Goal: Task Accomplishment & Management: Complete application form

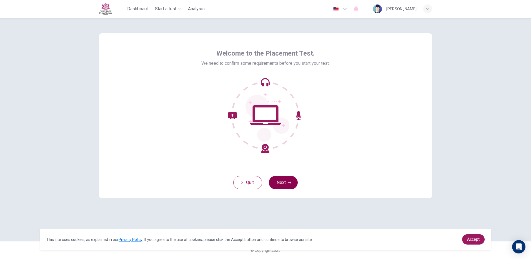
click at [288, 182] on icon "button" at bounding box center [289, 182] width 3 height 3
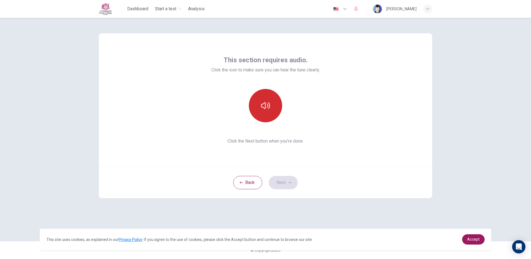
click at [273, 102] on button "button" at bounding box center [265, 105] width 33 height 33
click at [289, 179] on button "Next" at bounding box center [283, 182] width 29 height 13
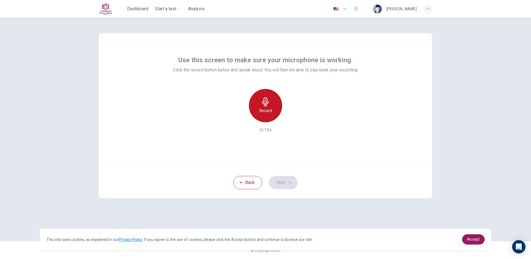
click at [272, 104] on div "Record" at bounding box center [265, 105] width 33 height 33
click at [272, 104] on div "Stop" at bounding box center [265, 105] width 33 height 33
click at [289, 184] on button "Next" at bounding box center [283, 182] width 29 height 13
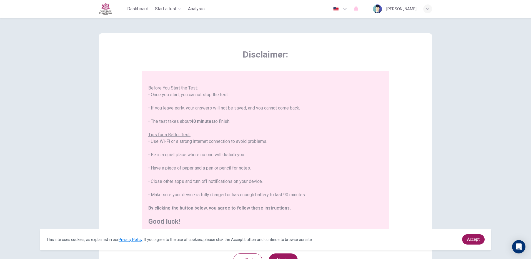
scroll to position [50, 0]
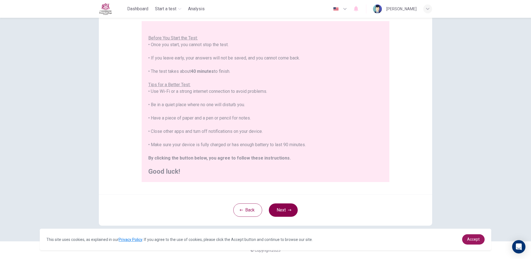
click at [291, 215] on button "Next" at bounding box center [283, 209] width 29 height 13
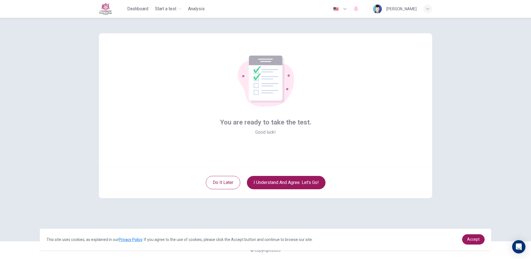
scroll to position [0, 0]
click at [280, 181] on button "I understand and agree. Let’s go!" at bounding box center [286, 182] width 79 height 13
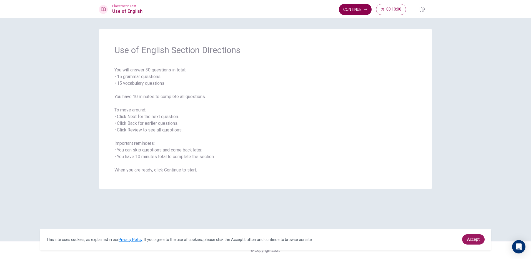
click at [354, 9] on button "Continue" at bounding box center [355, 9] width 33 height 11
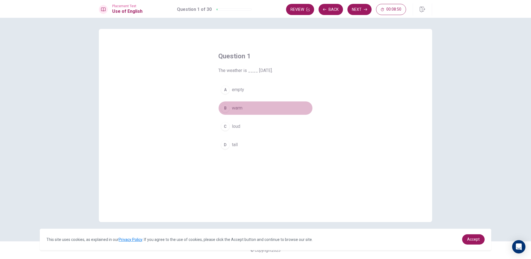
click at [226, 106] on div "B" at bounding box center [225, 108] width 9 height 9
click at [358, 8] on button "Next" at bounding box center [360, 9] width 24 height 11
click at [223, 144] on div "D" at bounding box center [225, 144] width 9 height 9
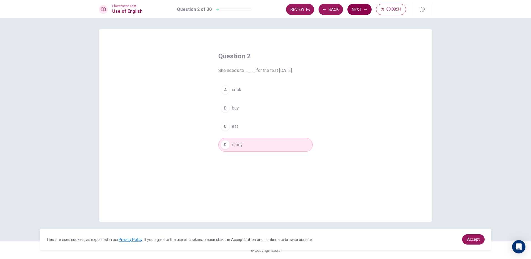
click at [359, 11] on button "Next" at bounding box center [360, 9] width 24 height 11
click at [226, 126] on div "C" at bounding box center [225, 126] width 9 height 9
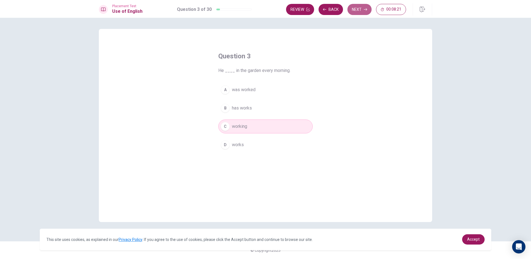
click at [362, 9] on button "Next" at bounding box center [360, 9] width 24 height 11
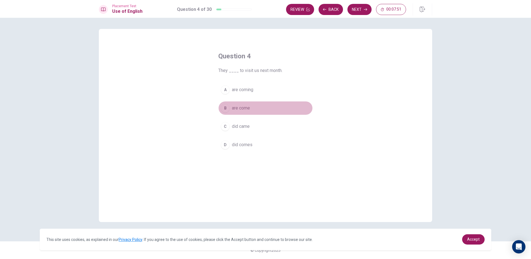
drag, startPoint x: 223, startPoint y: 109, endPoint x: 227, endPoint y: 110, distance: 3.4
click at [224, 110] on div "B" at bounding box center [225, 108] width 9 height 9
click at [357, 11] on button "Next" at bounding box center [360, 9] width 24 height 11
click at [223, 89] on div "A" at bounding box center [225, 89] width 9 height 9
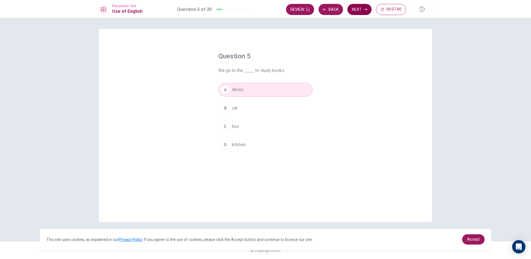
drag, startPoint x: 360, startPoint y: 8, endPoint x: 357, endPoint y: 8, distance: 3.1
click at [357, 8] on button "Next" at bounding box center [360, 9] width 24 height 11
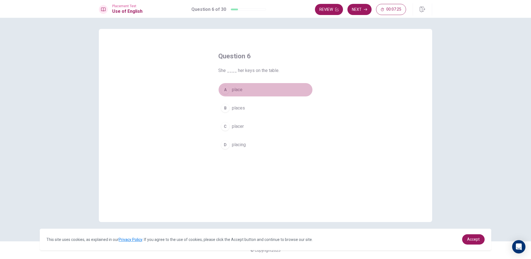
click at [225, 92] on div "A" at bounding box center [225, 89] width 9 height 9
click at [359, 9] on button "Next" at bounding box center [360, 9] width 24 height 11
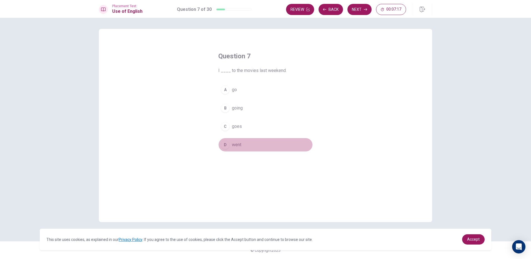
click at [225, 146] on div "D" at bounding box center [225, 144] width 9 height 9
click at [361, 7] on button "Next" at bounding box center [360, 9] width 24 height 11
click at [224, 89] on div "A" at bounding box center [225, 89] width 9 height 9
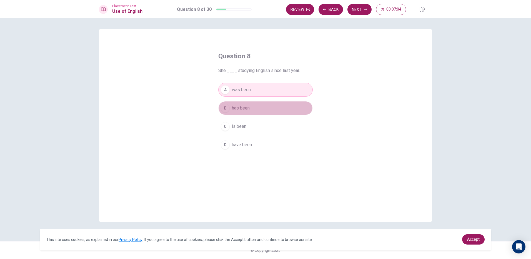
click at [226, 108] on div "B" at bounding box center [225, 108] width 9 height 9
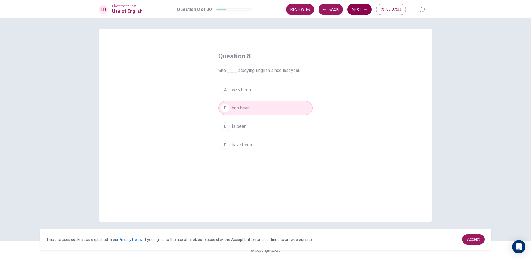
click at [364, 7] on button "Next" at bounding box center [360, 9] width 24 height 11
click at [225, 145] on div "D" at bounding box center [225, 144] width 9 height 9
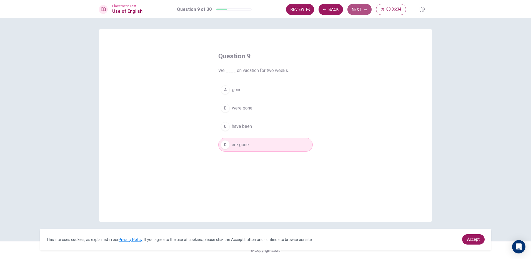
click at [359, 12] on button "Next" at bounding box center [360, 9] width 24 height 11
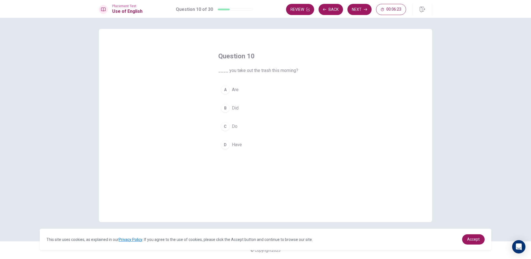
click at [225, 108] on div "B" at bounding box center [225, 108] width 9 height 9
click at [365, 8] on button "Next" at bounding box center [360, 9] width 24 height 11
click at [224, 111] on div "B" at bounding box center [225, 108] width 9 height 9
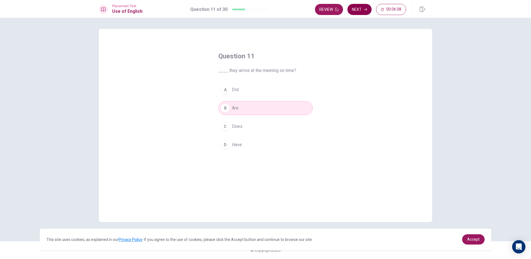
click at [358, 9] on button "Next" at bounding box center [360, 9] width 24 height 11
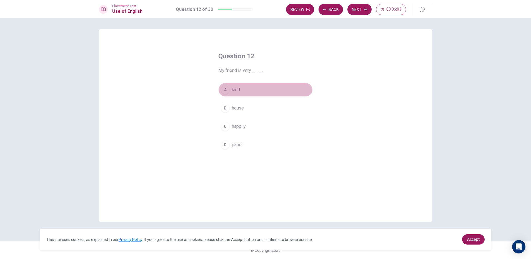
click at [225, 89] on div "A" at bounding box center [225, 89] width 9 height 9
click at [355, 9] on button "Next" at bounding box center [360, 9] width 24 height 11
click at [227, 90] on div "A" at bounding box center [225, 89] width 9 height 9
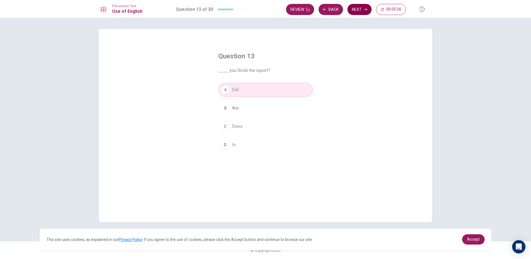
click at [352, 10] on button "Next" at bounding box center [360, 9] width 24 height 11
click at [224, 124] on div "C" at bounding box center [225, 126] width 9 height 9
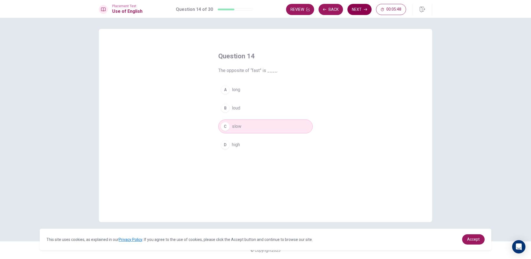
click at [367, 9] on icon "button" at bounding box center [365, 9] width 3 height 3
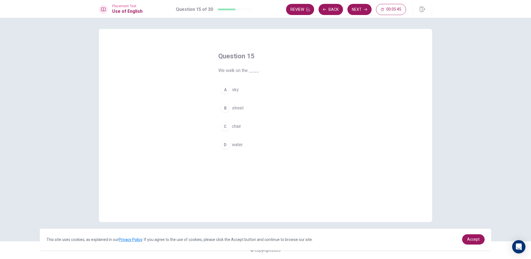
click at [225, 107] on div "B" at bounding box center [225, 108] width 9 height 9
click at [361, 11] on button "Next" at bounding box center [360, 9] width 24 height 11
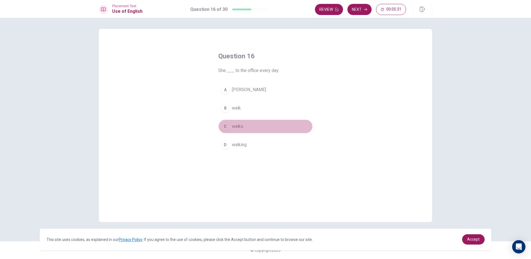
click at [225, 128] on div "C" at bounding box center [225, 126] width 9 height 9
click at [362, 11] on button "Next" at bounding box center [360, 9] width 24 height 11
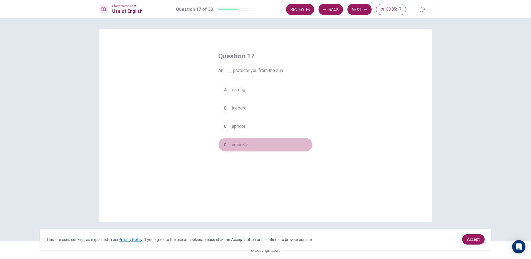
click at [225, 146] on div "D" at bounding box center [225, 144] width 9 height 9
click at [359, 11] on button "Next" at bounding box center [360, 9] width 24 height 11
click at [226, 124] on div "C" at bounding box center [225, 126] width 9 height 9
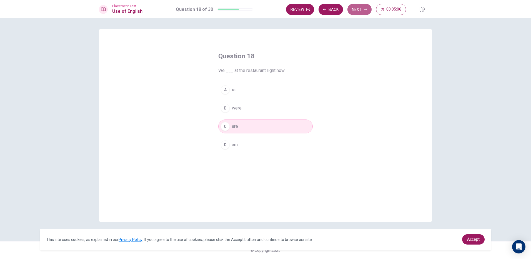
click at [364, 11] on icon "button" at bounding box center [365, 9] width 3 height 3
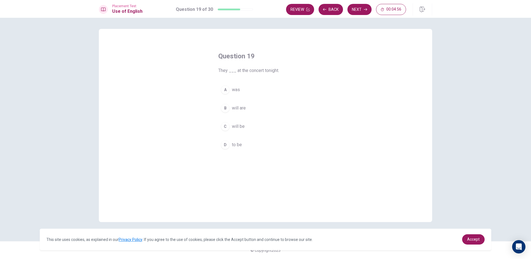
click at [226, 128] on div "C" at bounding box center [225, 126] width 9 height 9
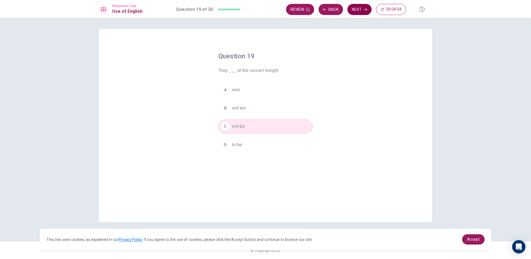
click at [360, 8] on button "Next" at bounding box center [360, 9] width 24 height 11
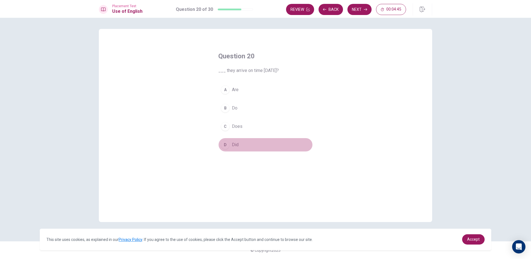
drag, startPoint x: 222, startPoint y: 144, endPoint x: 265, endPoint y: 98, distance: 63.1
click at [223, 144] on div "D" at bounding box center [225, 144] width 9 height 9
click at [366, 9] on icon "button" at bounding box center [365, 9] width 3 height 3
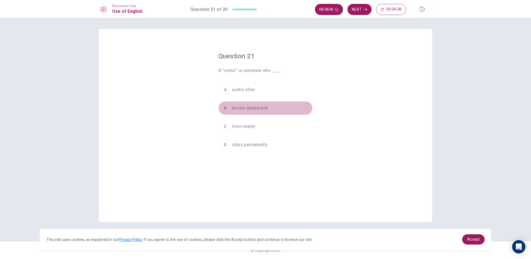
click at [226, 110] on div "B" at bounding box center [225, 108] width 9 height 9
click at [359, 9] on button "Next" at bounding box center [360, 9] width 24 height 11
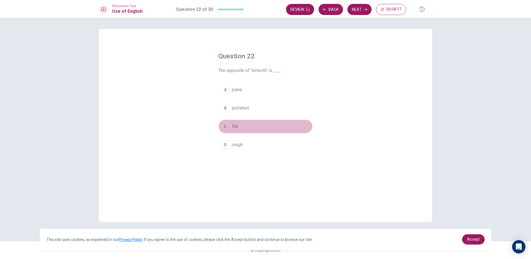
drag, startPoint x: 226, startPoint y: 127, endPoint x: 225, endPoint y: 123, distance: 4.7
click at [225, 126] on div "C" at bounding box center [225, 126] width 9 height 9
click at [356, 8] on button "Next" at bounding box center [360, 9] width 24 height 11
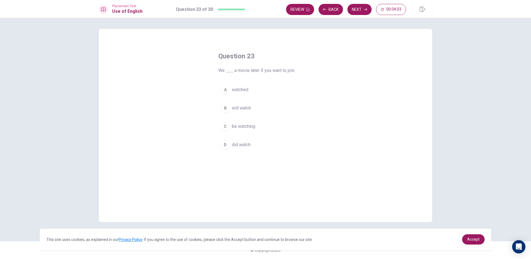
click at [222, 108] on div "B" at bounding box center [225, 108] width 9 height 9
drag, startPoint x: 363, startPoint y: 10, endPoint x: 359, endPoint y: 11, distance: 4.3
click at [362, 10] on button "Next" at bounding box center [360, 9] width 24 height 11
click at [222, 126] on div "C" at bounding box center [225, 126] width 9 height 9
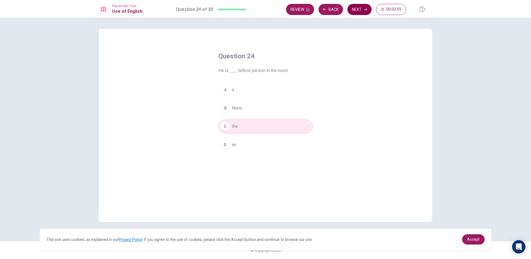
click at [357, 9] on button "Next" at bounding box center [360, 9] width 24 height 11
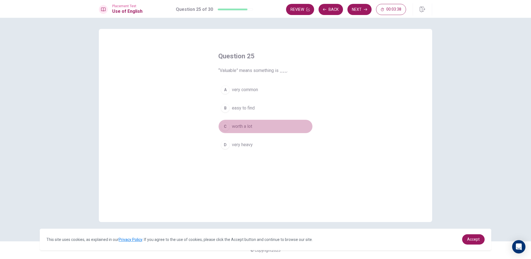
click at [227, 128] on div "C" at bounding box center [225, 126] width 9 height 9
click at [359, 11] on button "Next" at bounding box center [360, 9] width 24 height 11
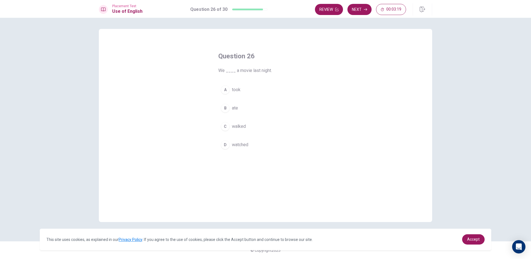
drag, startPoint x: 226, startPoint y: 152, endPoint x: 228, endPoint y: 143, distance: 10.0
click at [229, 143] on div "Question 26 We ____ a movie last night. A took B ate C walked D watched" at bounding box center [265, 102] width 117 height 118
click at [225, 144] on div "D" at bounding box center [225, 144] width 9 height 9
click at [361, 8] on button "Next" at bounding box center [360, 9] width 24 height 11
drag, startPoint x: 225, startPoint y: 106, endPoint x: 231, endPoint y: 100, distance: 8.3
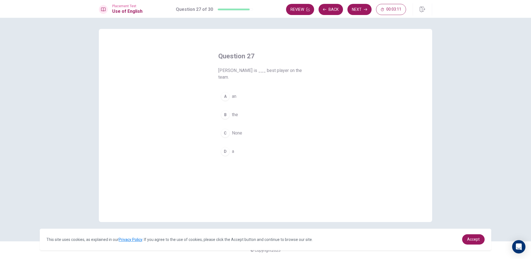
click at [226, 110] on div "B" at bounding box center [225, 114] width 9 height 9
click at [362, 9] on button "Next" at bounding box center [360, 9] width 24 height 11
drag, startPoint x: 224, startPoint y: 90, endPoint x: 241, endPoint y: 82, distance: 18.9
click at [224, 90] on div "A" at bounding box center [225, 89] width 9 height 9
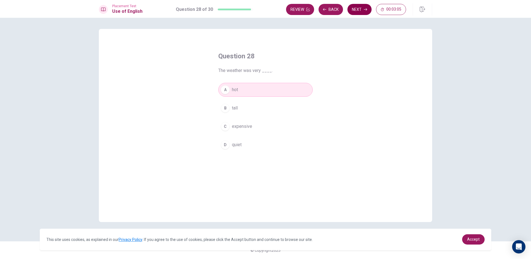
click at [357, 11] on button "Next" at bounding box center [360, 9] width 24 height 11
click at [225, 92] on div "A" at bounding box center [225, 89] width 9 height 9
click at [365, 8] on icon "button" at bounding box center [365, 9] width 3 height 3
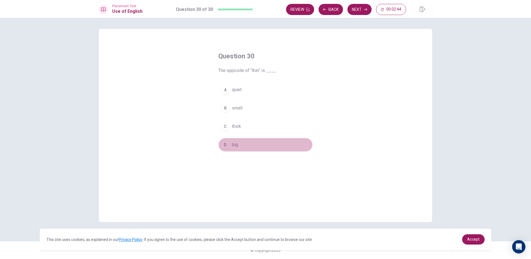
click at [221, 145] on div "D" at bounding box center [225, 144] width 9 height 9
click at [358, 8] on button "Next" at bounding box center [360, 9] width 24 height 11
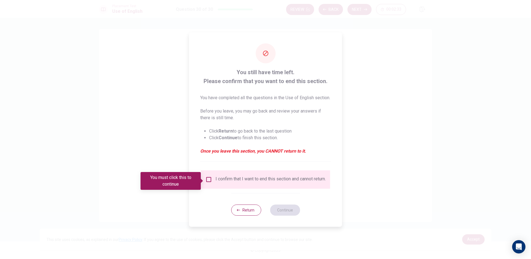
click at [208, 182] on input "You must click this to continue" at bounding box center [209, 179] width 7 height 7
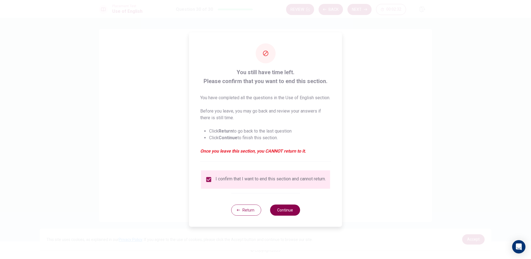
click at [281, 214] on button "Continue" at bounding box center [285, 210] width 30 height 11
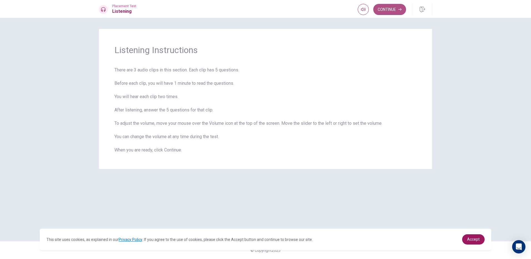
click at [397, 10] on button "Continue" at bounding box center [390, 9] width 33 height 11
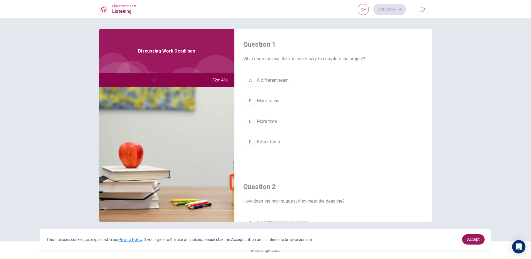
click at [250, 102] on div "B" at bounding box center [250, 100] width 9 height 9
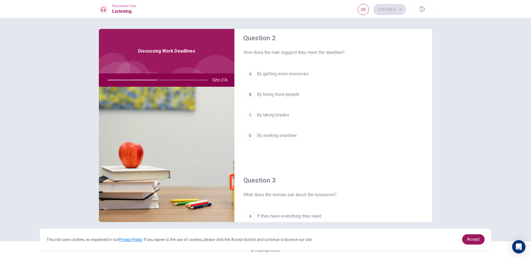
scroll to position [139, 0]
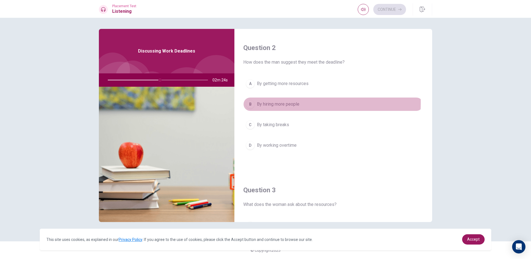
click at [249, 103] on div "B" at bounding box center [250, 104] width 9 height 9
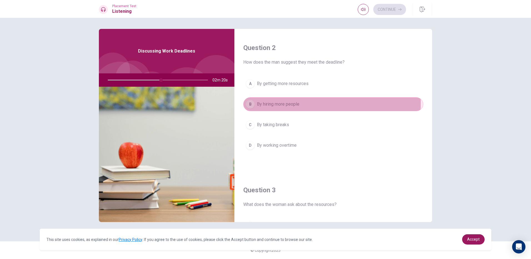
click at [250, 103] on div "B" at bounding box center [250, 104] width 9 height 9
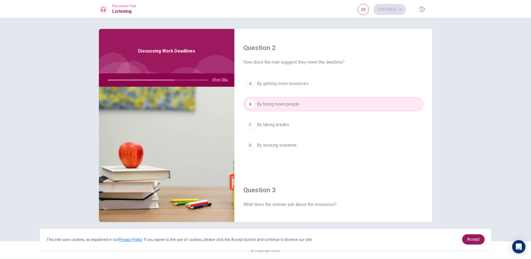
click at [182, 79] on div at bounding box center [156, 79] width 111 height 13
drag, startPoint x: 175, startPoint y: 81, endPoint x: 185, endPoint y: 80, distance: 9.2
click at [185, 80] on div at bounding box center [156, 79] width 111 height 13
drag, startPoint x: 175, startPoint y: 80, endPoint x: 184, endPoint y: 79, distance: 9.0
click at [184, 79] on div at bounding box center [156, 79] width 111 height 13
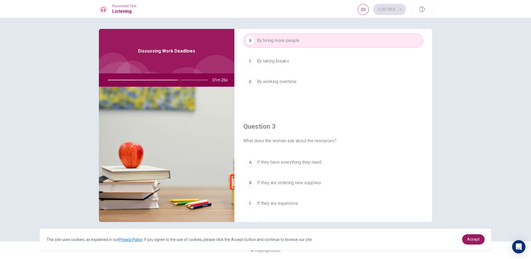
scroll to position [222, 0]
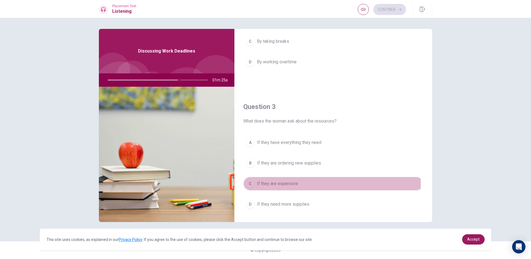
click at [248, 185] on div "C" at bounding box center [250, 183] width 9 height 9
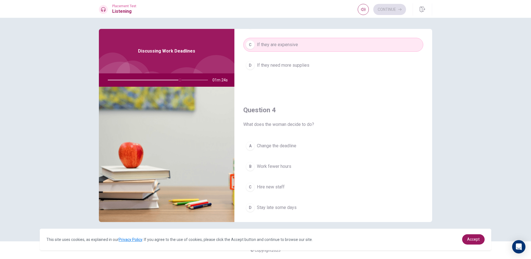
scroll to position [250, 0]
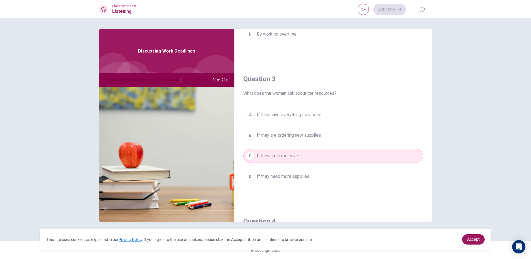
click at [250, 116] on div "A" at bounding box center [250, 114] width 9 height 9
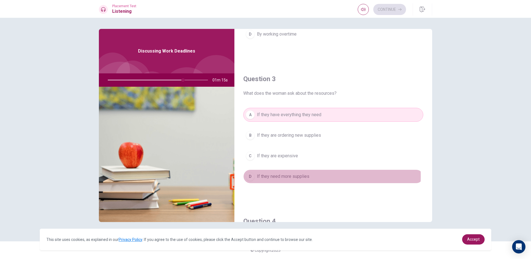
click at [252, 176] on div "D" at bounding box center [250, 176] width 9 height 9
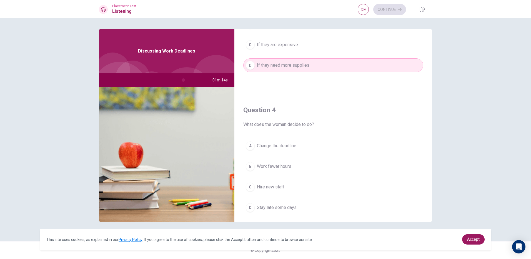
scroll to position [445, 0]
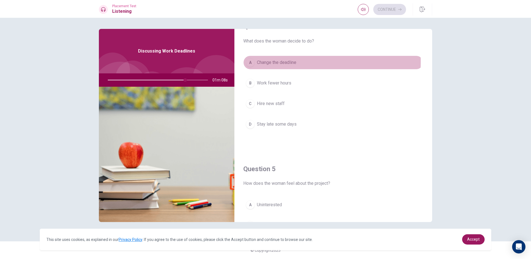
drag, startPoint x: 251, startPoint y: 62, endPoint x: 250, endPoint y: 65, distance: 3.3
click at [251, 62] on div "A" at bounding box center [250, 62] width 9 height 9
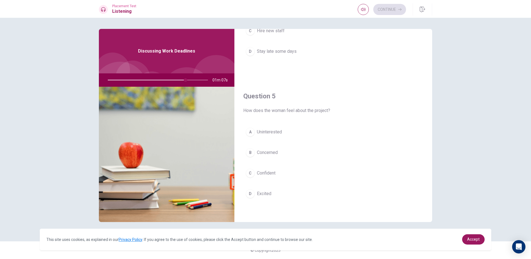
scroll to position [518, 0]
drag, startPoint x: 252, startPoint y: 133, endPoint x: 248, endPoint y: 133, distance: 3.1
click at [250, 133] on div "A" at bounding box center [250, 131] width 9 height 9
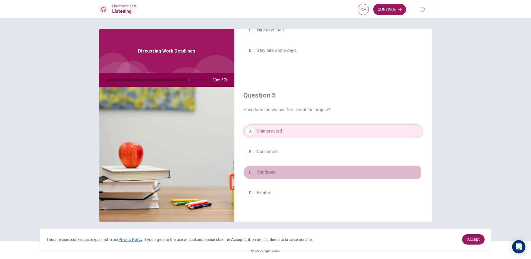
click at [247, 173] on div "C" at bounding box center [250, 172] width 9 height 9
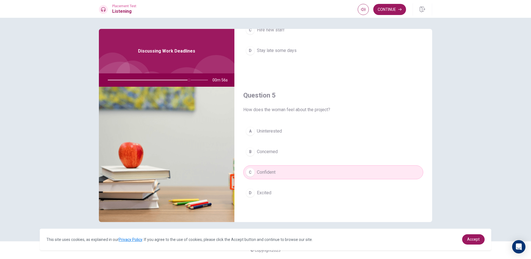
click at [250, 151] on div "B" at bounding box center [250, 151] width 9 height 9
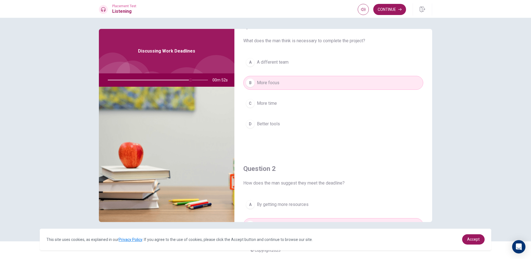
scroll to position [0, 0]
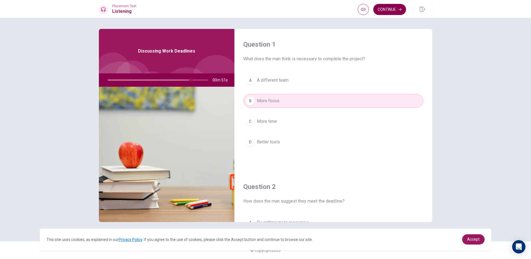
click at [392, 10] on button "Continue" at bounding box center [390, 9] width 33 height 11
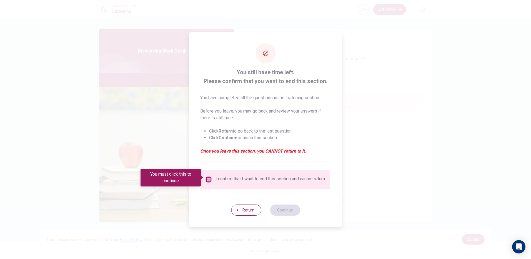
click at [208, 177] on input "You must click this to continue" at bounding box center [209, 179] width 7 height 7
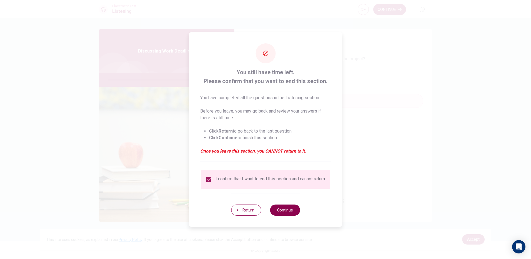
click at [290, 215] on button "Continue" at bounding box center [285, 210] width 30 height 11
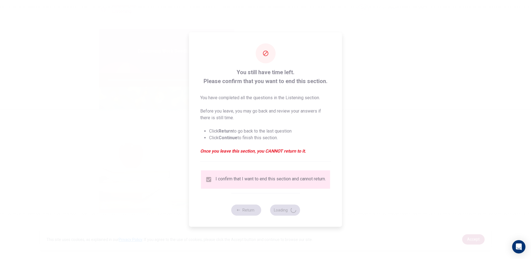
type input "85"
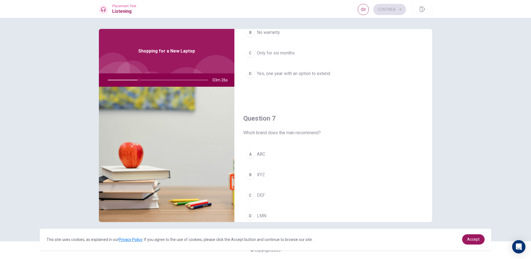
scroll to position [111, 0]
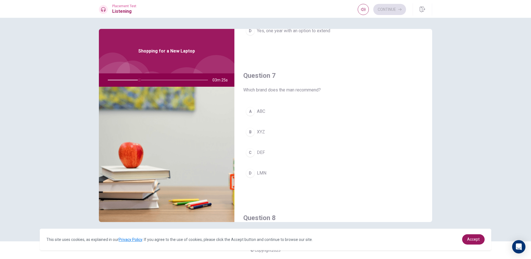
click at [252, 132] on div "B" at bounding box center [250, 132] width 9 height 9
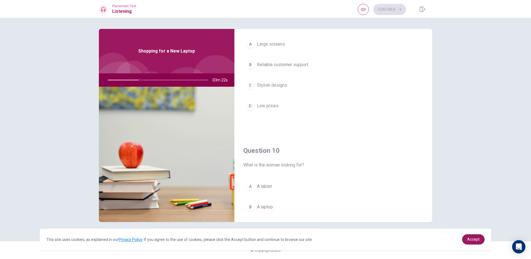
scroll to position [500, 0]
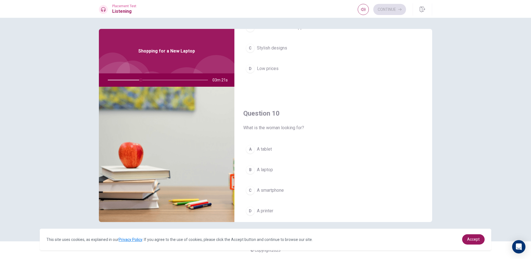
click at [251, 171] on div "B" at bounding box center [250, 169] width 9 height 9
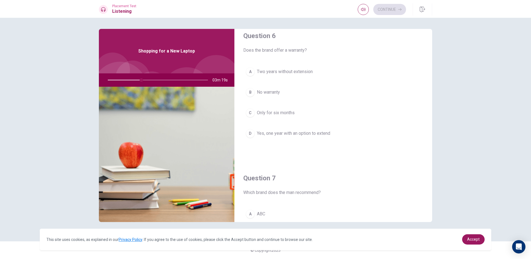
scroll to position [0, 0]
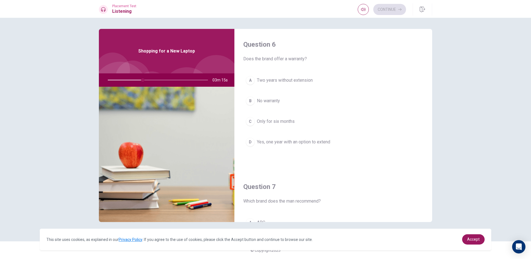
click at [249, 141] on div "D" at bounding box center [250, 142] width 9 height 9
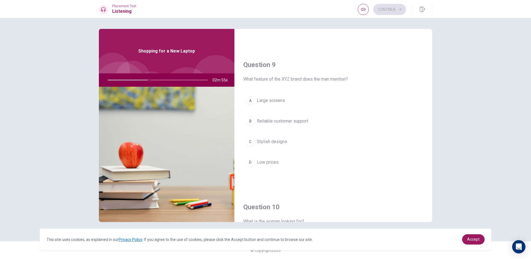
scroll to position [407, 0]
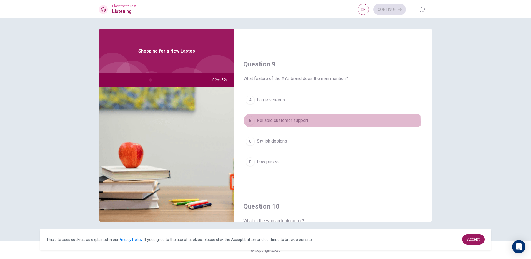
click at [248, 122] on div "B" at bounding box center [250, 120] width 9 height 9
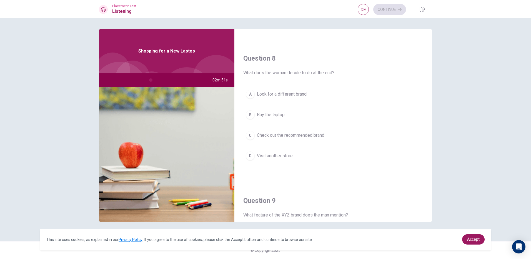
scroll to position [268, 0]
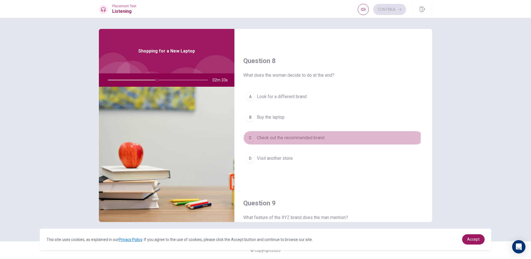
click at [252, 136] on div "C" at bounding box center [250, 137] width 9 height 9
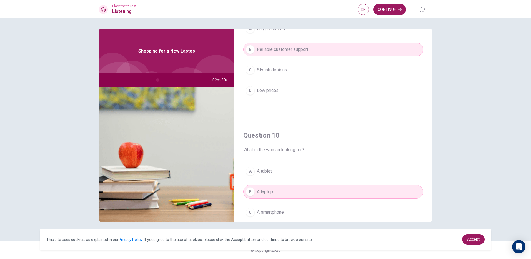
scroll to position [518, 0]
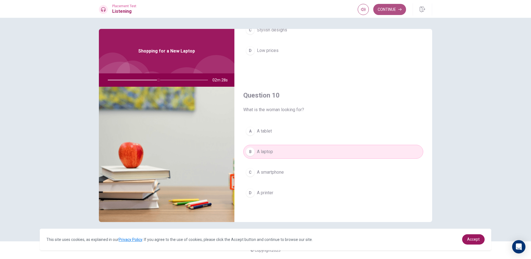
click at [390, 9] on button "Continue" at bounding box center [390, 9] width 33 height 11
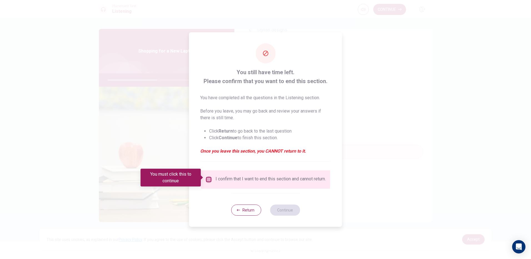
drag, startPoint x: 207, startPoint y: 177, endPoint x: 238, endPoint y: 194, distance: 35.6
click at [211, 179] on input "You must click this to continue" at bounding box center [209, 179] width 7 height 7
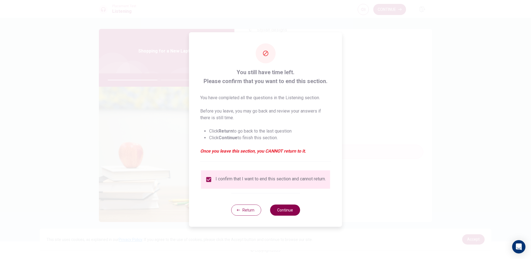
click at [284, 216] on button "Continue" at bounding box center [285, 210] width 30 height 11
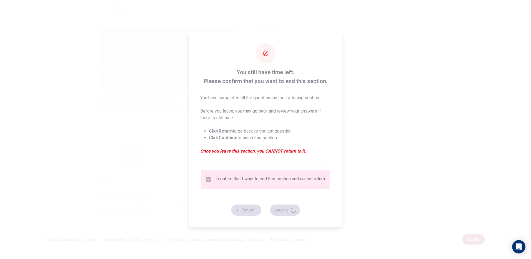
type input "52"
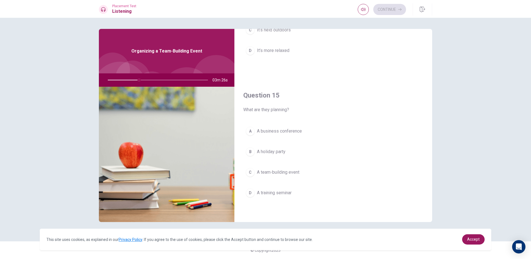
click at [250, 172] on div "C" at bounding box center [250, 172] width 9 height 9
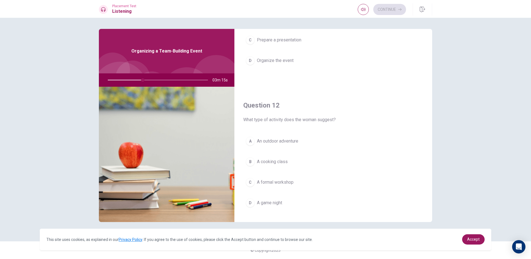
scroll to position [111, 0]
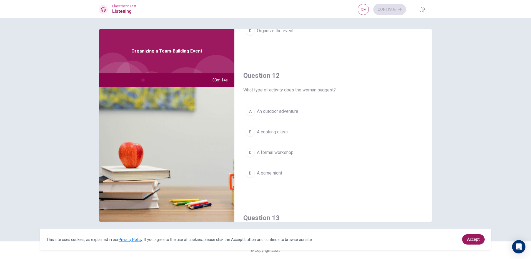
click at [251, 152] on div "C" at bounding box center [250, 152] width 9 height 9
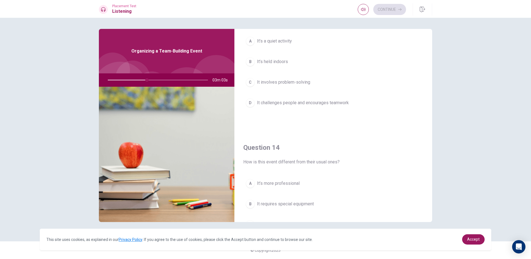
scroll to position [407, 0]
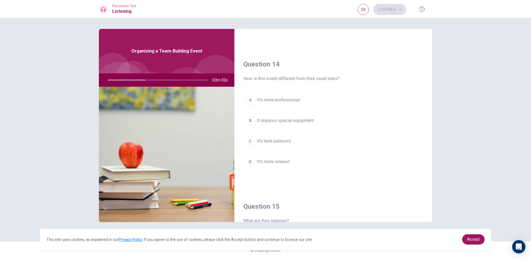
click at [251, 139] on div "C" at bounding box center [250, 141] width 9 height 9
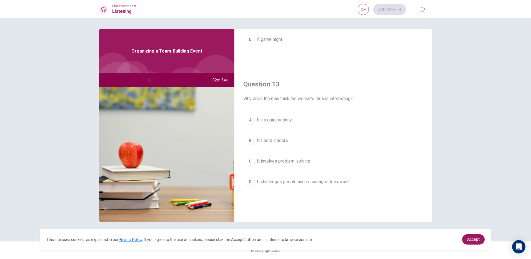
scroll to position [240, 0]
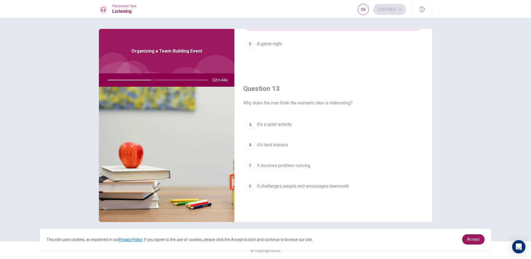
click at [249, 184] on div "D" at bounding box center [250, 186] width 9 height 9
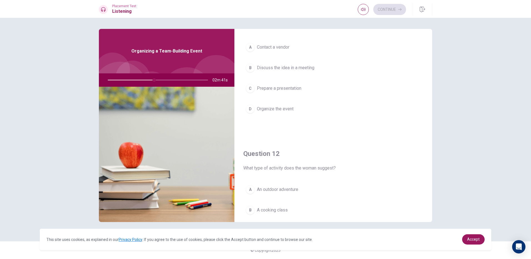
scroll to position [0, 0]
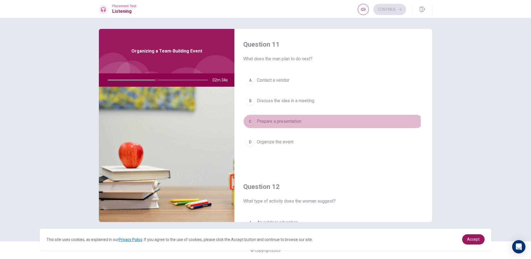
click at [251, 121] on div "C" at bounding box center [250, 121] width 9 height 9
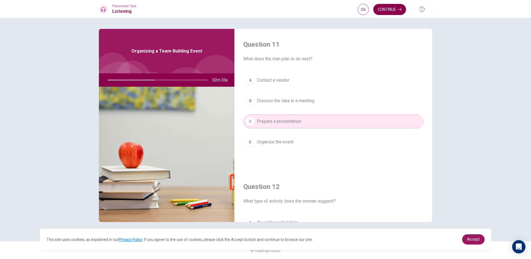
drag, startPoint x: 395, startPoint y: 6, endPoint x: 390, endPoint y: 9, distance: 5.5
click at [390, 9] on button "Continue" at bounding box center [390, 9] width 33 height 11
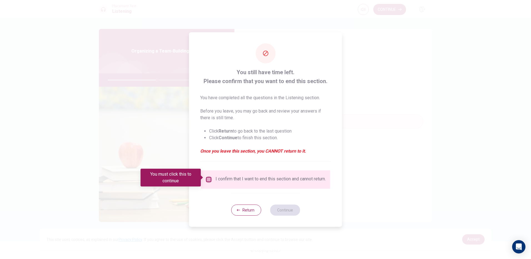
click at [208, 178] on input "You must click this to continue" at bounding box center [209, 179] width 7 height 7
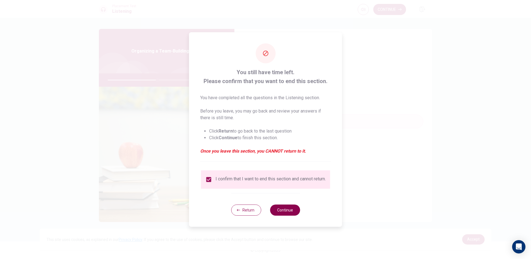
click at [288, 215] on button "Continue" at bounding box center [285, 210] width 30 height 11
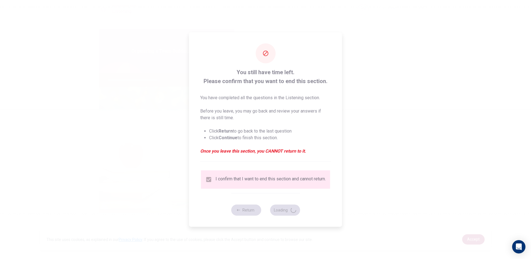
type input "51"
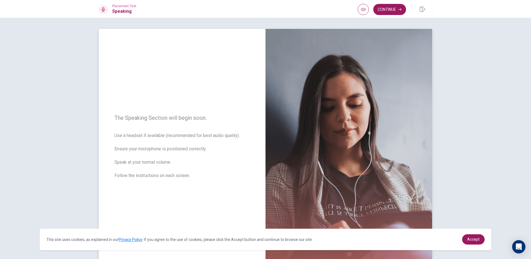
drag, startPoint x: 175, startPoint y: 142, endPoint x: 186, endPoint y: 131, distance: 15.9
click at [184, 132] on div "The Speaking Section will begin soon. Use a headset if available (recommended f…" at bounding box center [182, 150] width 167 height 242
click at [389, 7] on button "Continue" at bounding box center [390, 9] width 33 height 11
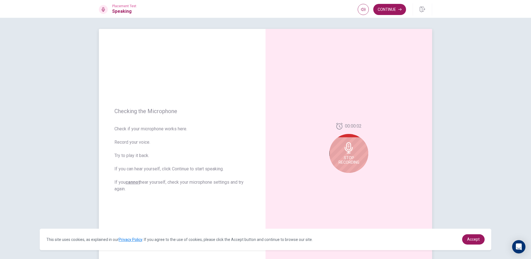
click at [354, 161] on span "Stop Recording" at bounding box center [349, 160] width 21 height 9
click at [352, 151] on icon at bounding box center [350, 149] width 11 height 11
click at [352, 144] on div at bounding box center [349, 149] width 39 height 39
click at [346, 156] on div at bounding box center [349, 149] width 39 height 39
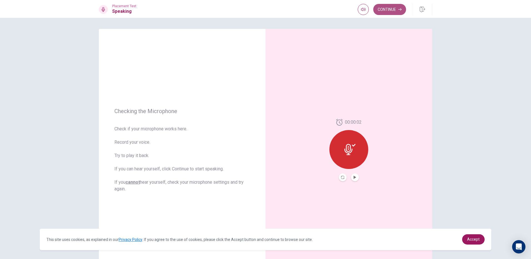
click at [380, 9] on button "Continue" at bounding box center [390, 9] width 33 height 11
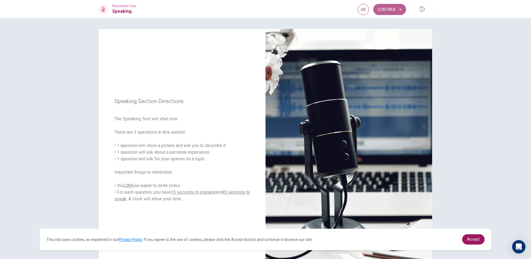
click at [382, 13] on button "Continue" at bounding box center [390, 9] width 33 height 11
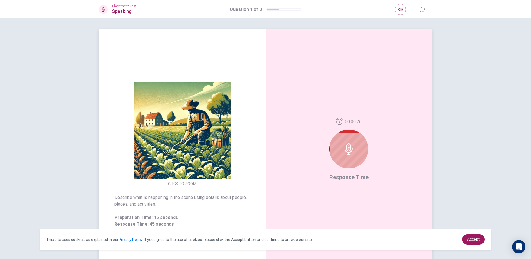
click at [349, 149] on icon at bounding box center [349, 148] width 11 height 11
click at [347, 149] on icon at bounding box center [349, 148] width 11 height 11
click at [352, 170] on div "00:00:24" at bounding box center [349, 145] width 39 height 54
click at [350, 180] on span "Response Time" at bounding box center [349, 177] width 39 height 7
drag, startPoint x: 345, startPoint y: 160, endPoint x: 345, endPoint y: 152, distance: 8.3
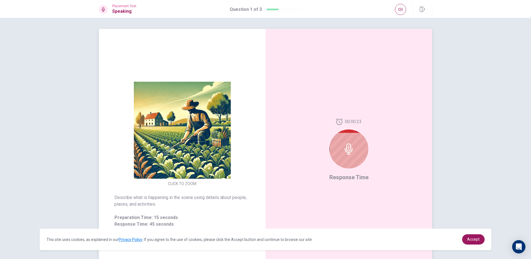
click at [345, 160] on div at bounding box center [349, 149] width 39 height 39
click at [345, 152] on icon at bounding box center [349, 148] width 11 height 11
click at [345, 151] on icon at bounding box center [349, 148] width 11 height 11
drag, startPoint x: 346, startPoint y: 150, endPoint x: 350, endPoint y: 138, distance: 13.0
click at [346, 150] on icon at bounding box center [349, 148] width 11 height 11
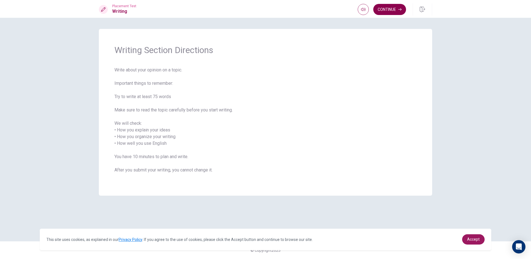
click at [389, 9] on button "Continue" at bounding box center [390, 9] width 33 height 11
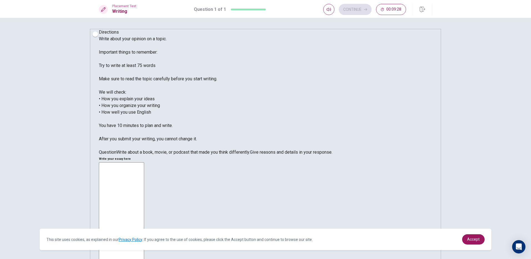
click at [144, 162] on textarea at bounding box center [121, 243] width 45 height 163
click at [144, 162] on textarea "I read a book called peterpan" at bounding box center [121, 243] width 45 height 163
click at [144, 162] on textarea "I remanber I read a book called peterpan" at bounding box center [121, 243] width 45 height 163
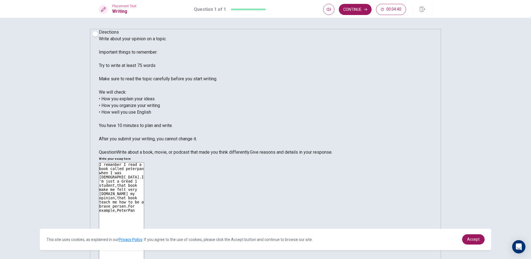
click at [144, 162] on textarea "I remanber I read a book called peterpan when I was [DEMOGRAPHIC_DATA].I'm just…" at bounding box center [121, 243] width 45 height 163
click at [144, 162] on textarea "I remanber I read a book called peterPan when I was [DEMOGRAPHIC_DATA].I'm just…" at bounding box center [121, 243] width 45 height 163
click at [144, 162] on textarea "I remanber I read a book called PeterPan when I was [DEMOGRAPHIC_DATA].I'm just…" at bounding box center [121, 243] width 45 height 163
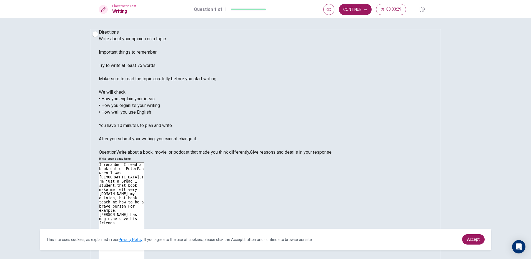
click at [144, 162] on textarea "I remanber I read a book called PeterPan when I was [DEMOGRAPHIC_DATA].I'm just…" at bounding box center [121, 243] width 45 height 163
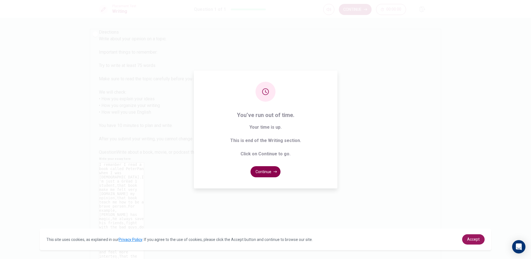
type textarea "I remanber I read a book called PeterPan when I was [DEMOGRAPHIC_DATA].I'm just…"
click at [273, 173] on button "Continue" at bounding box center [266, 171] width 30 height 11
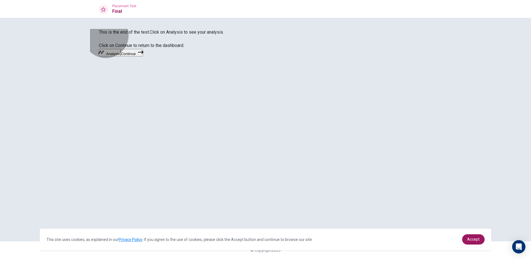
click at [143, 56] on button "Continue" at bounding box center [132, 53] width 23 height 8
